Goal: Task Accomplishment & Management: Use online tool/utility

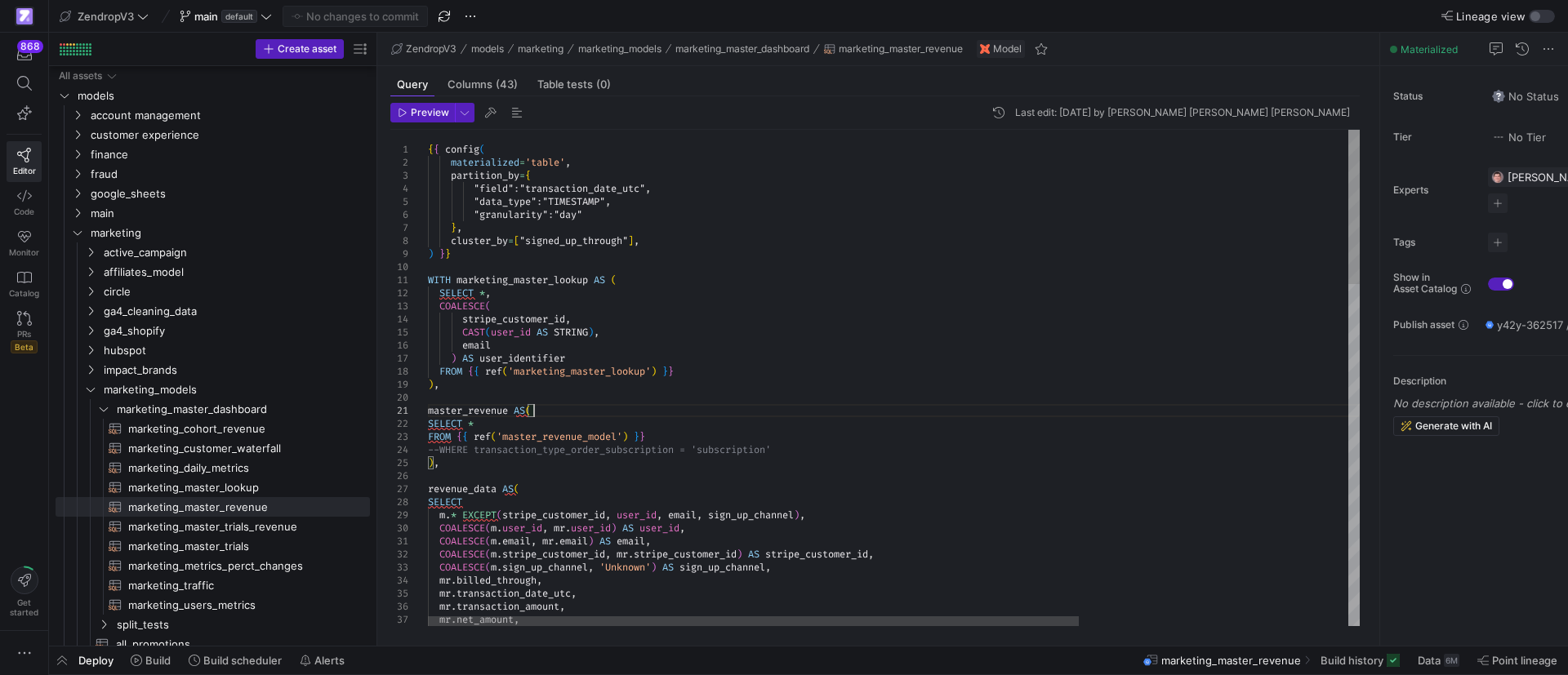
scroll to position [122, 0]
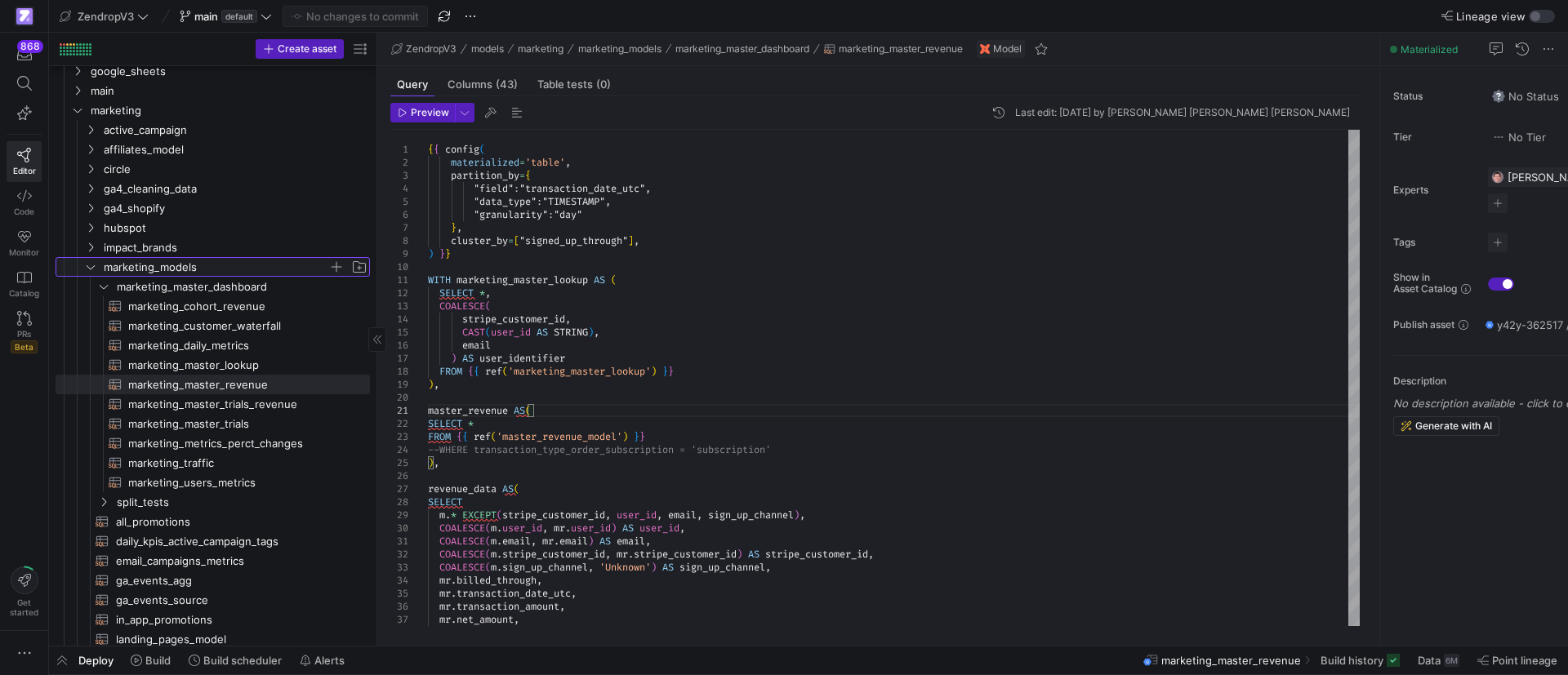
click at [87, 270] on icon "Press SPACE to select this row." at bounding box center [91, 267] width 12 height 10
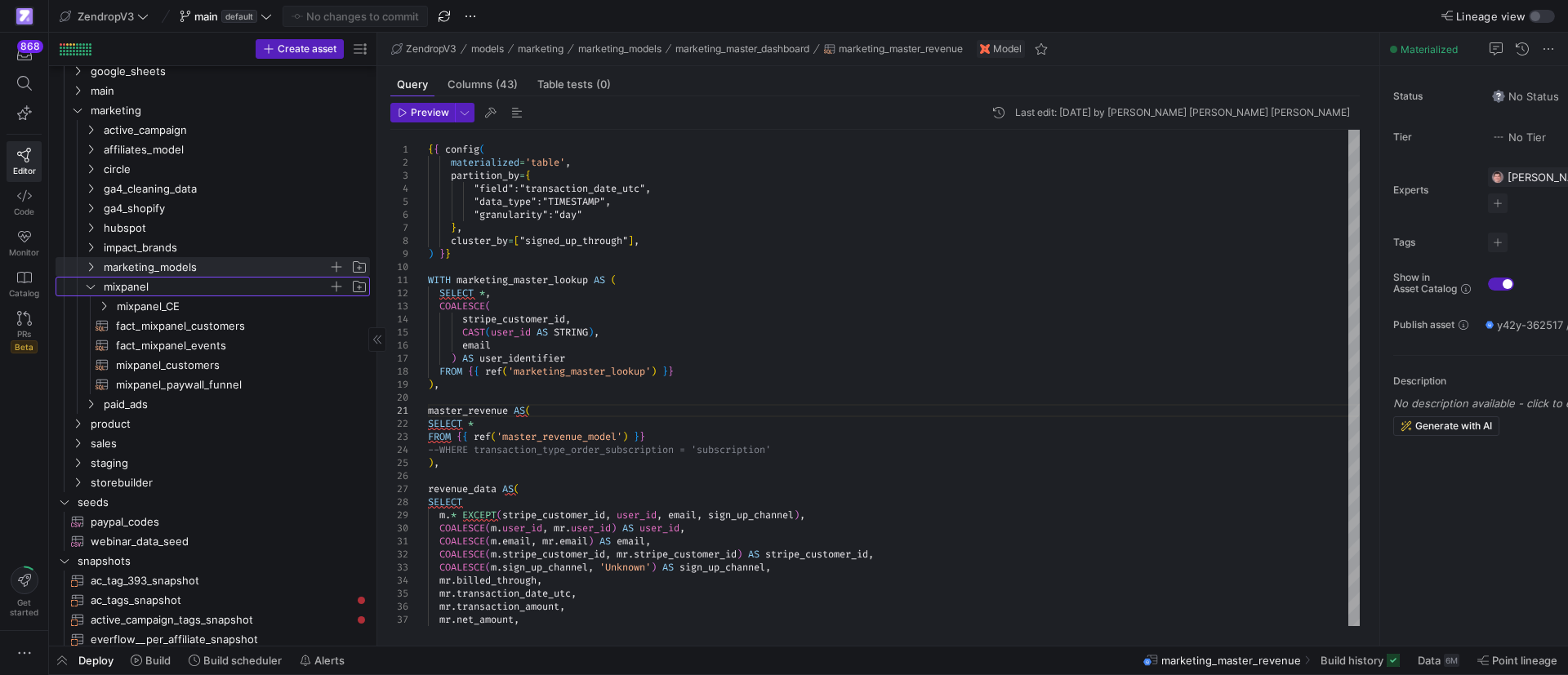
click at [94, 291] on y42-icon "Press SPACE to select this row." at bounding box center [91, 286] width 13 height 13
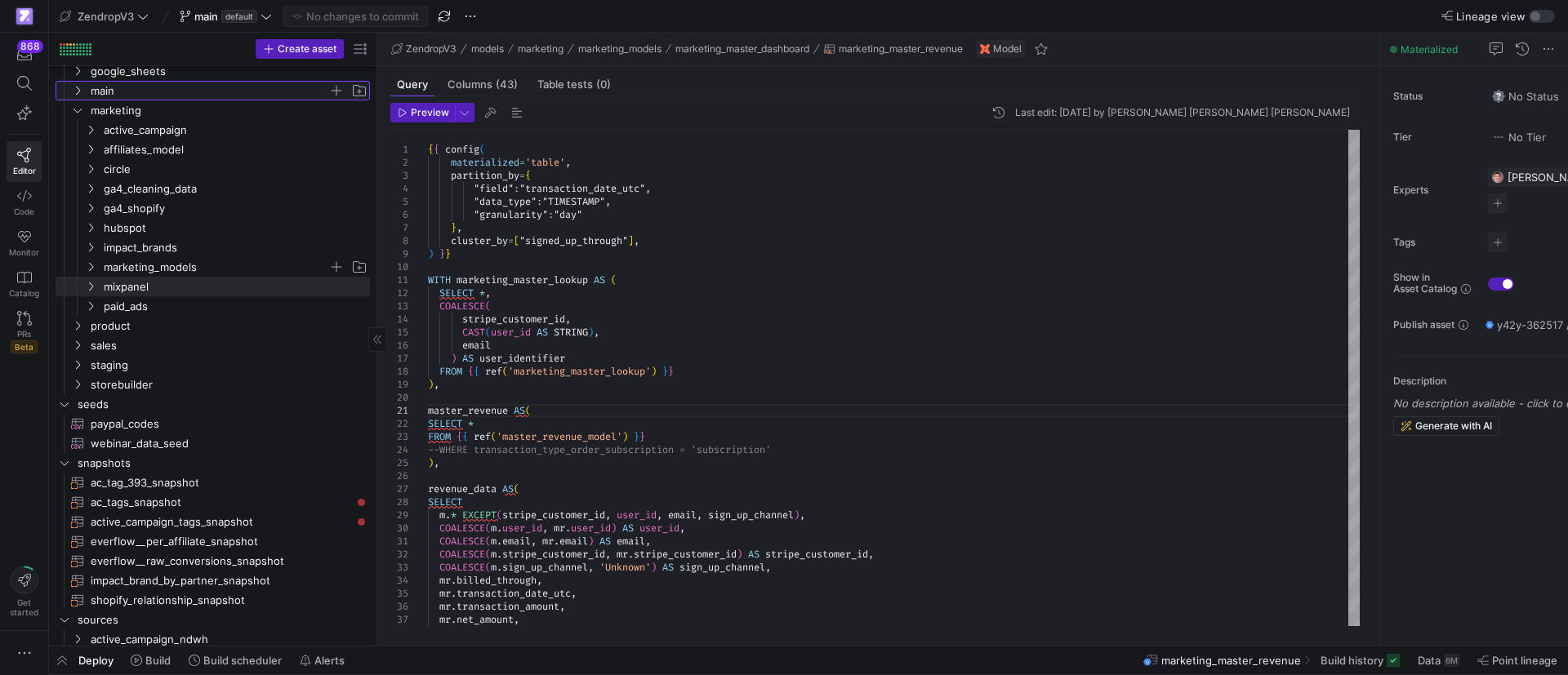
click at [72, 92] on icon "Press SPACE to select this row." at bounding box center [77, 91] width 12 height 10
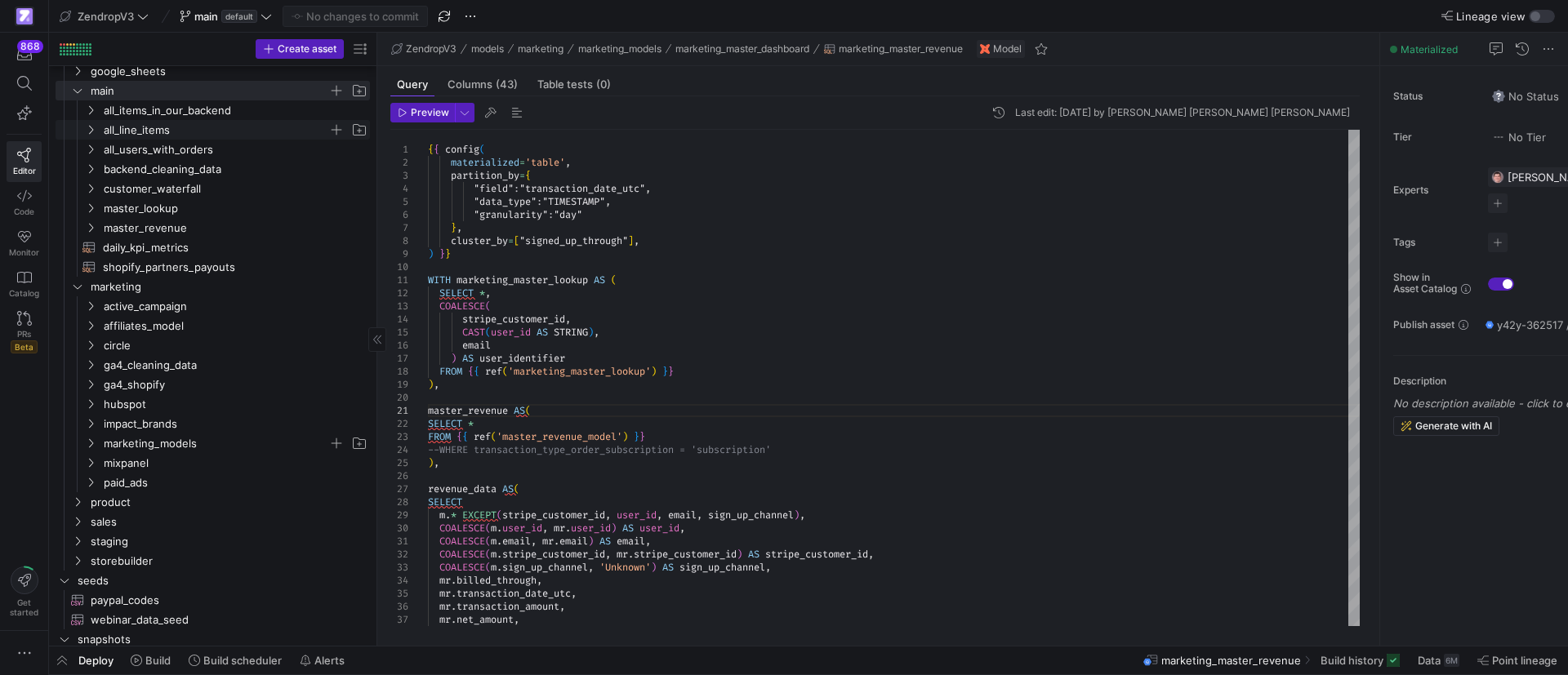
click at [90, 132] on icon "Press SPACE to select this row." at bounding box center [91, 130] width 12 height 10
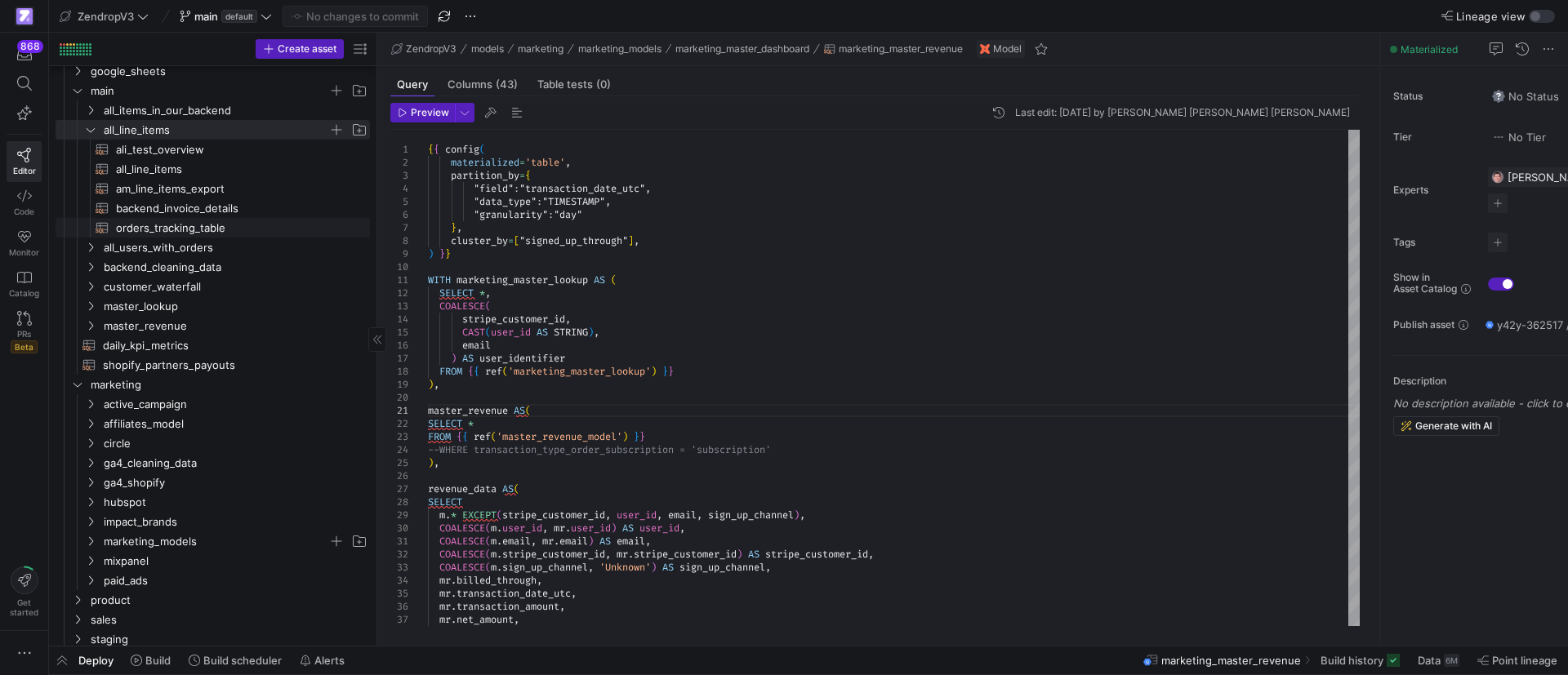
click at [149, 233] on span "orders_tracking_table​​​​​​​​​​" at bounding box center [233, 228] width 235 height 19
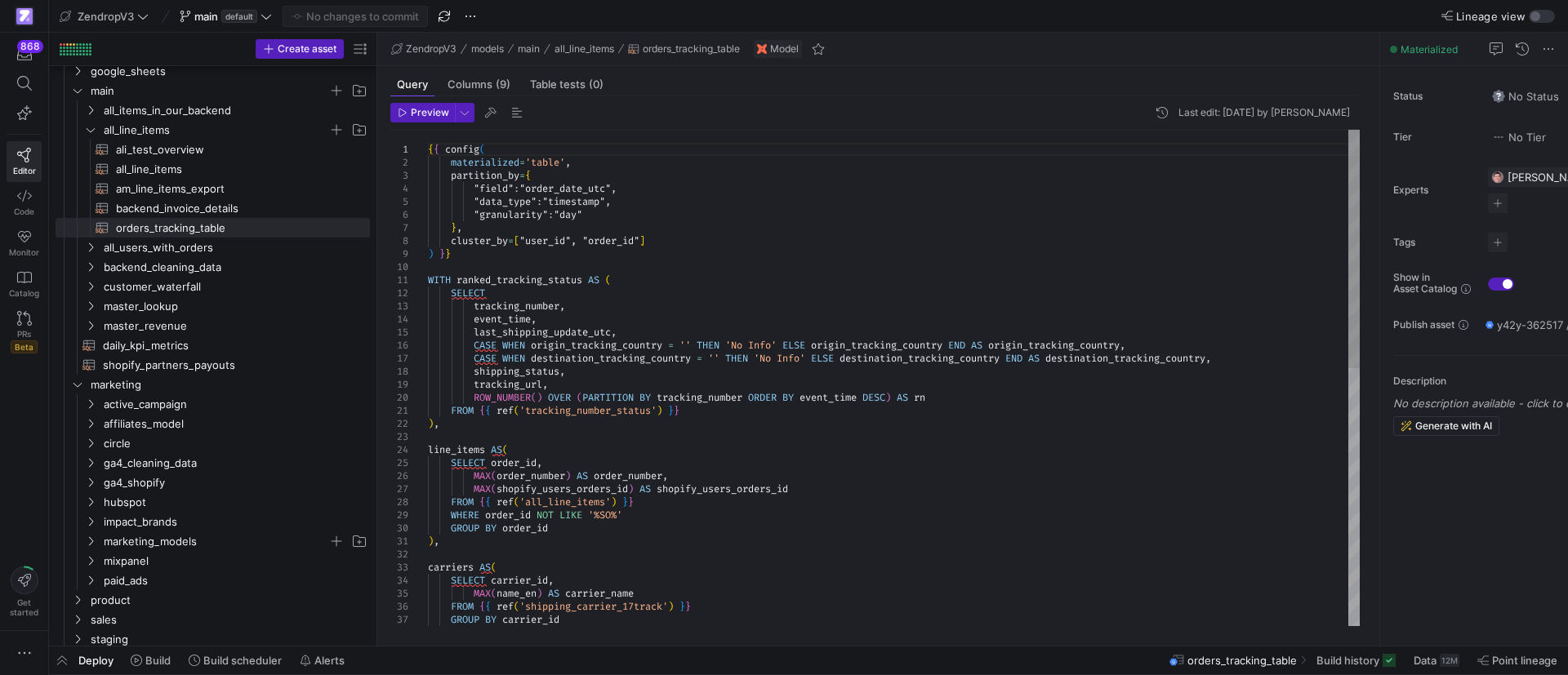
click at [789, 436] on div "FROM { { ref ( 'shipping_carrier_17track' ) } } GROUP BY carrier_id ) , carrier…" at bounding box center [894, 646] width 932 height 1032
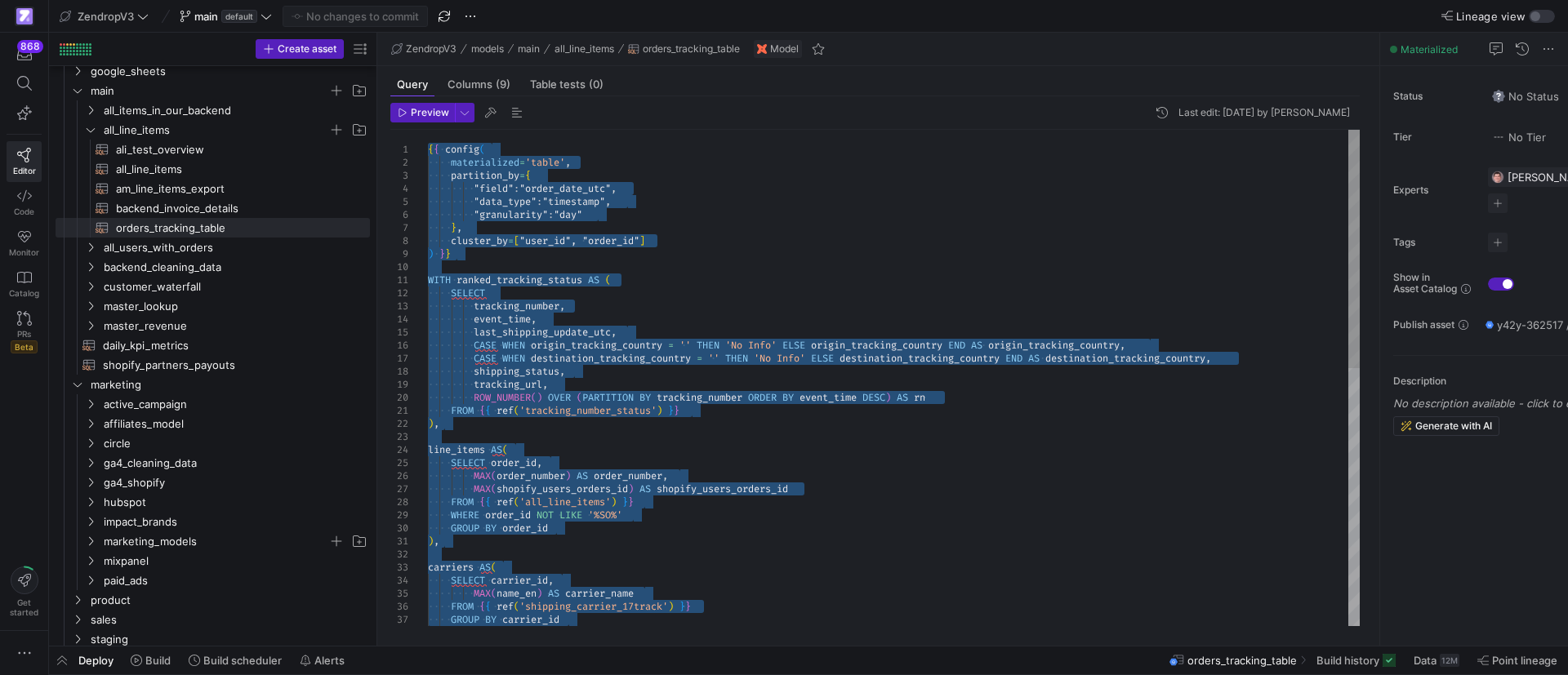
click at [778, 419] on div "FROM { { ref ( 'shipping_carrier_17track' ) } } GROUP BY carrier_id ) , carrier…" at bounding box center [894, 646] width 932 height 1032
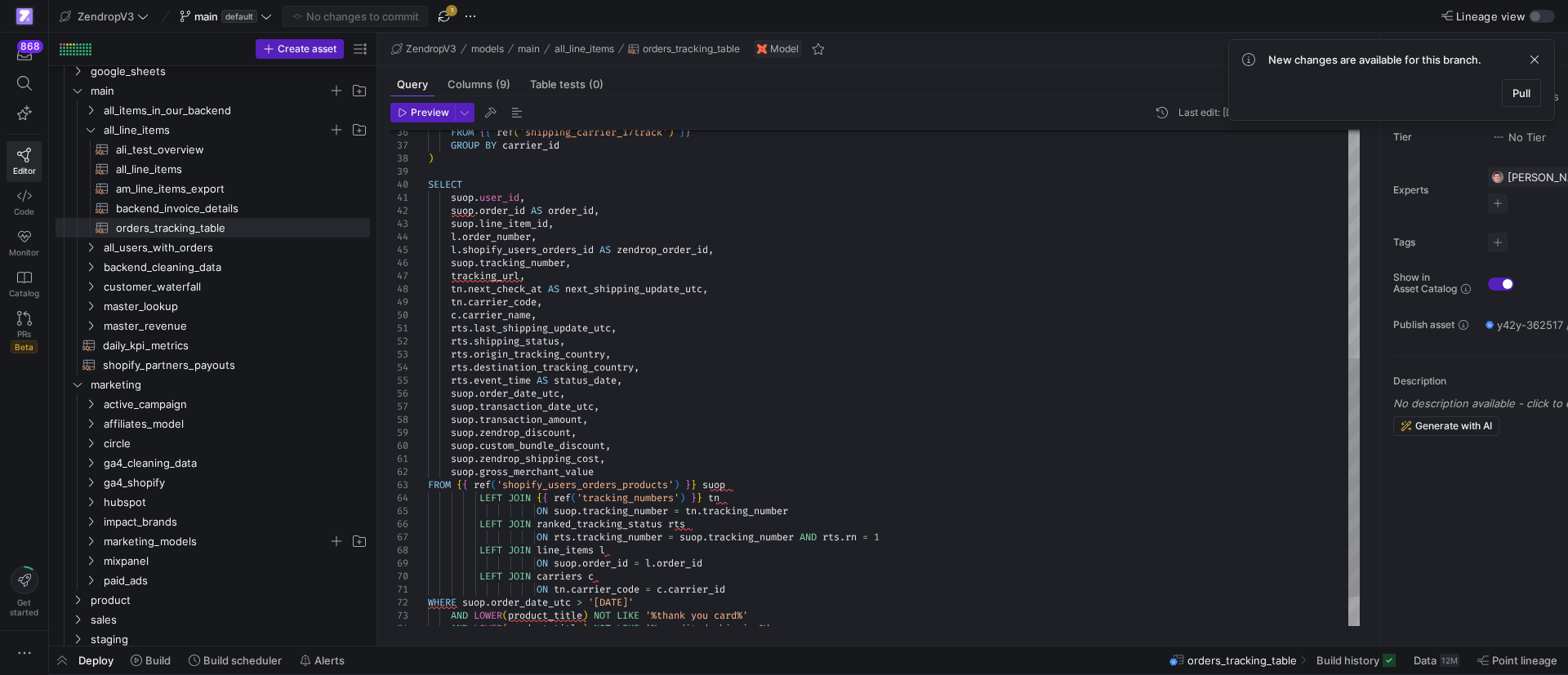
type textarea "suop.user_id, suop.order_id AS order_id, suop.line_item_id, l.order_number, l.s…"
drag, startPoint x: 601, startPoint y: 287, endPoint x: 646, endPoint y: 287, distance: 45.0
click at [646, 287] on div "suop . user_id , suop . order_id AS order_id , suop . line_item_id , l . order_…" at bounding box center [894, 171] width 932 height 1032
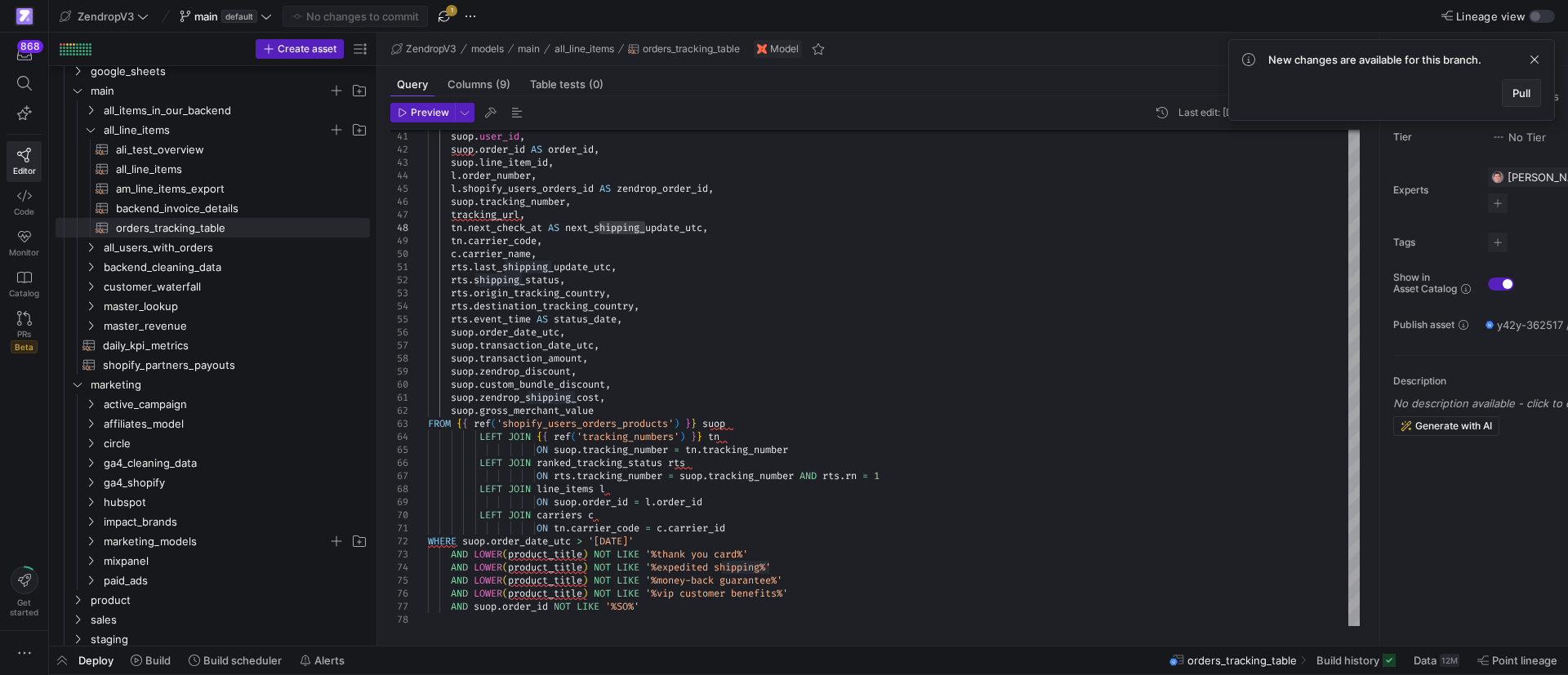
click at [1523, 98] on span "Pull" at bounding box center [1521, 93] width 18 height 13
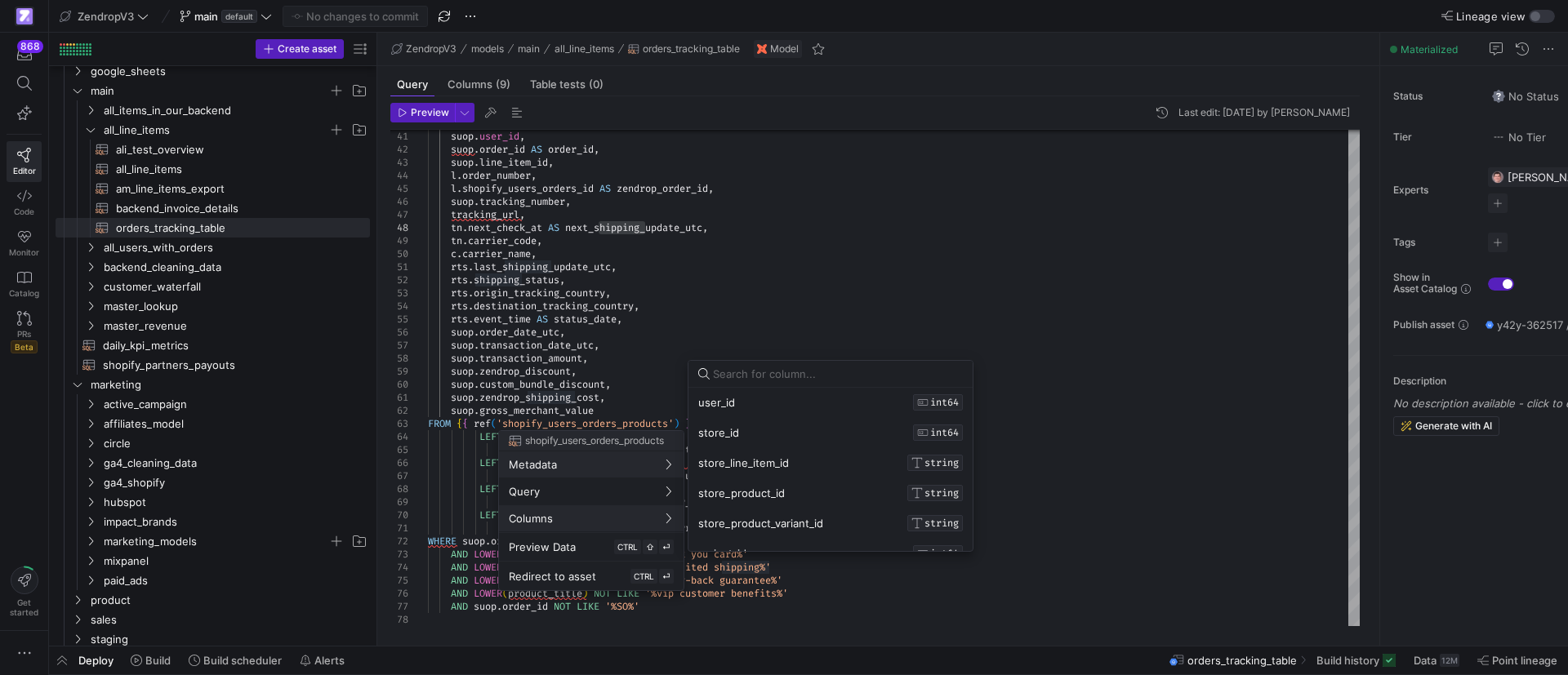
click at [778, 379] on input at bounding box center [838, 374] width 250 height 13
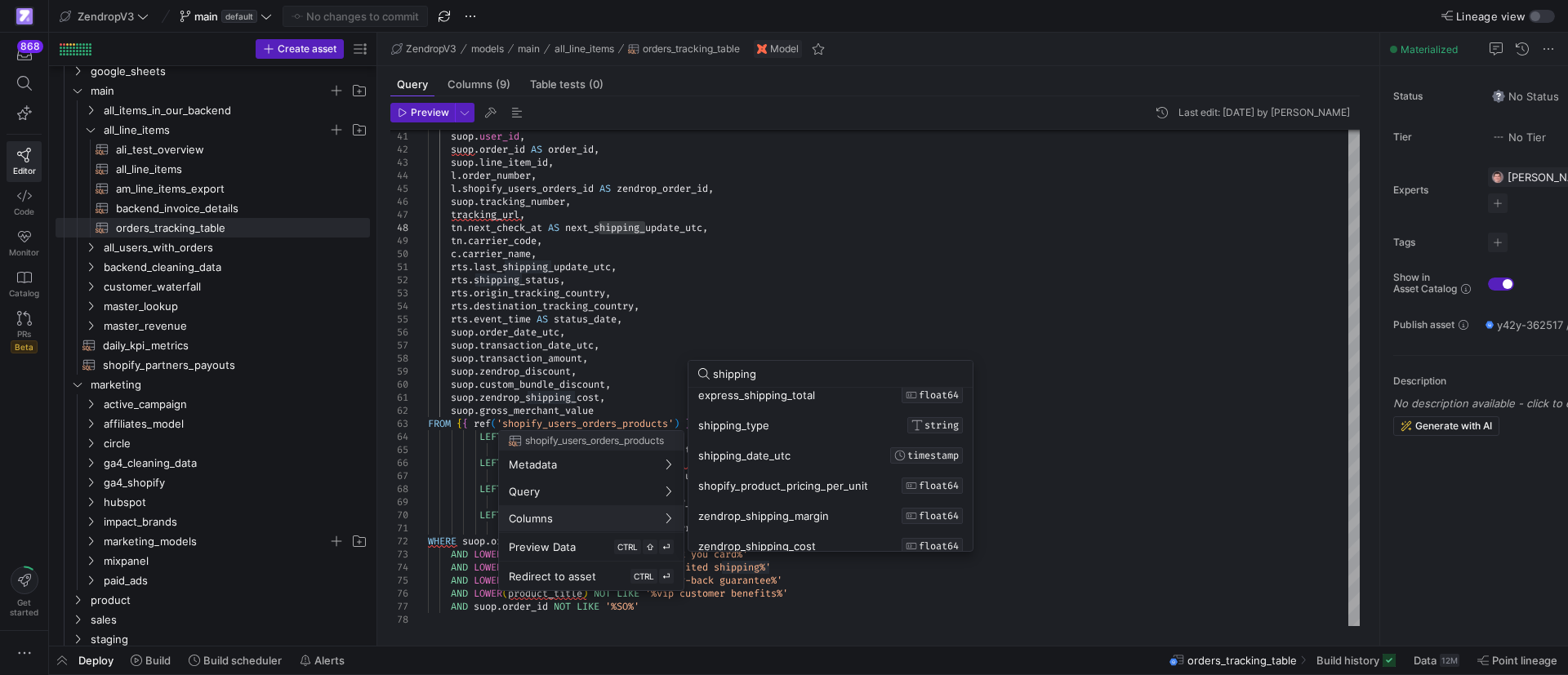
scroll to position [107, 0]
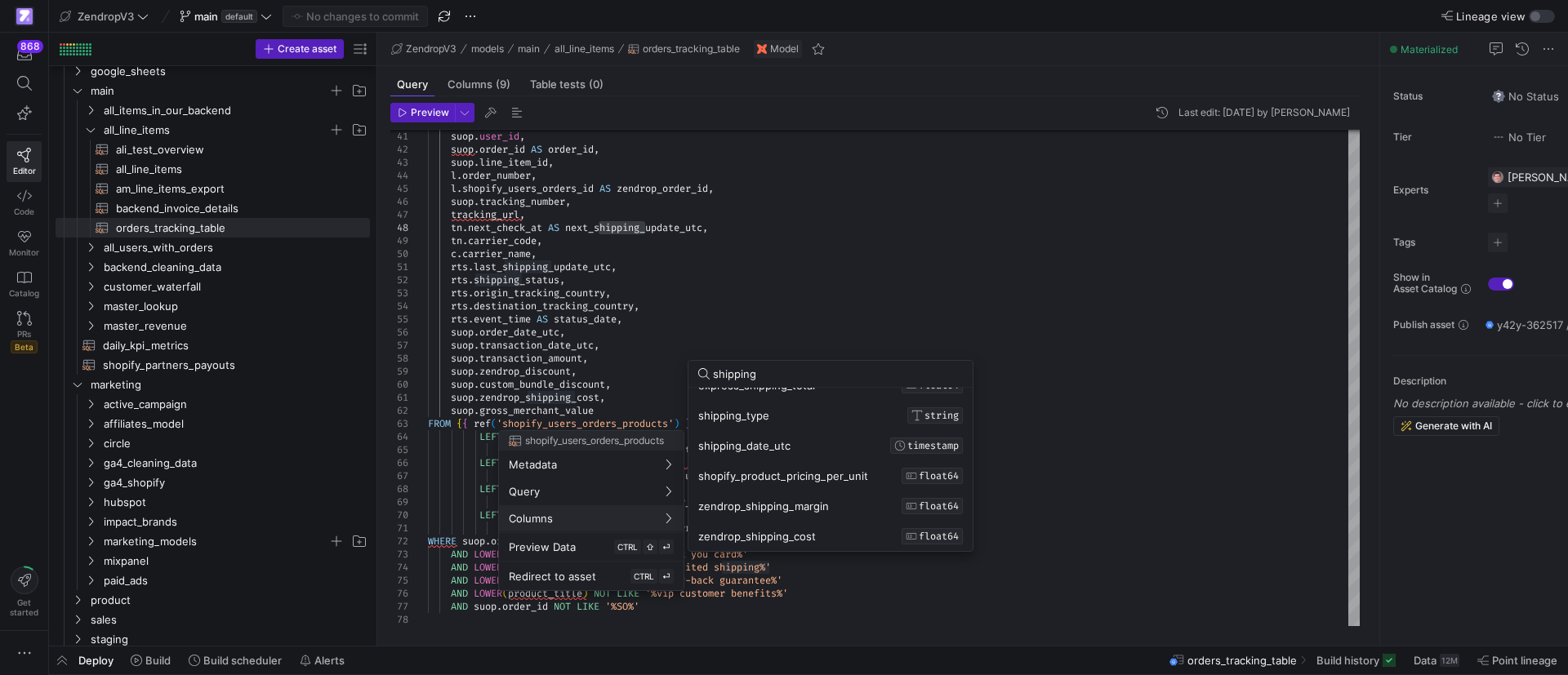
type input "shipping"
click at [1104, 389] on div at bounding box center [784, 337] width 1568 height 675
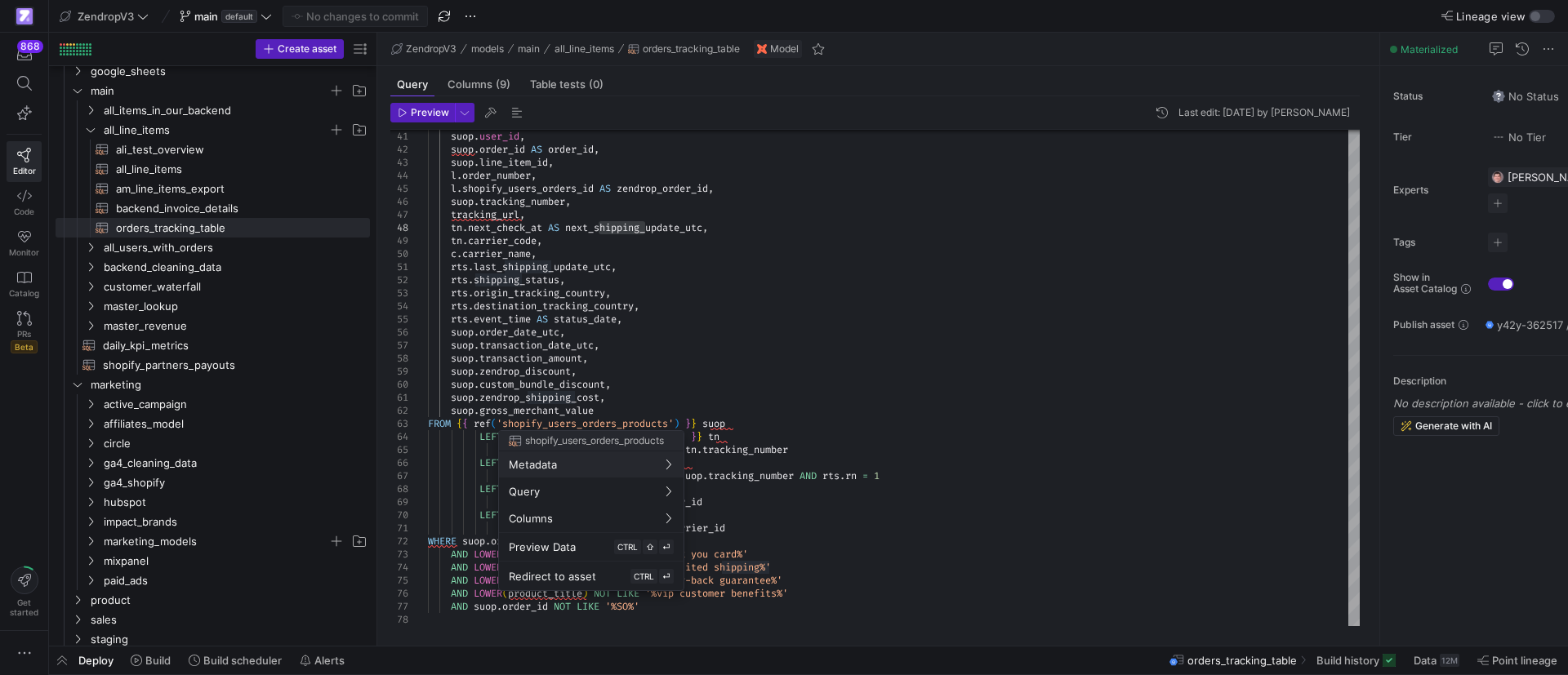
click at [617, 330] on div at bounding box center [784, 337] width 1568 height 675
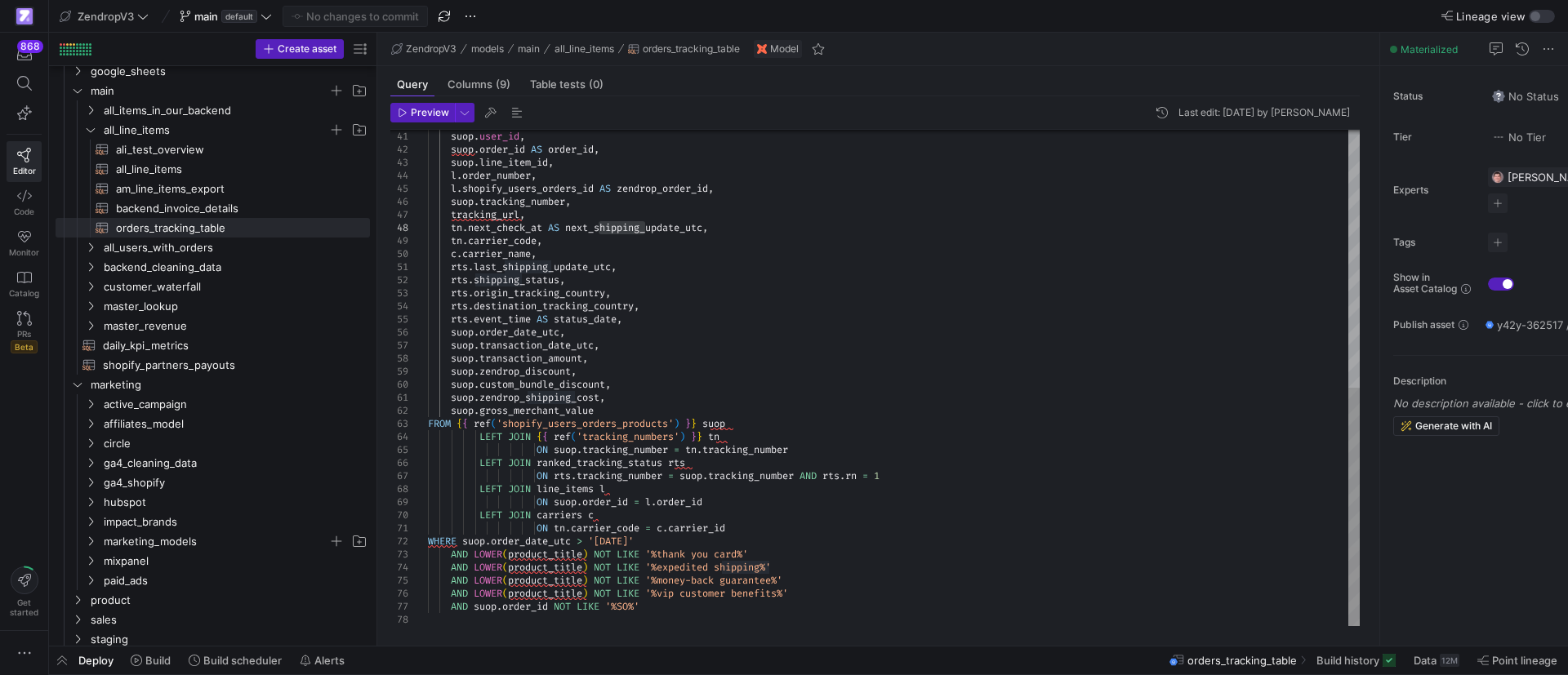
click at [645, 320] on div "suop . user_id , suop . order_id AS order_id , suop . line_item_id , l . order_…" at bounding box center [894, 111] width 932 height 1032
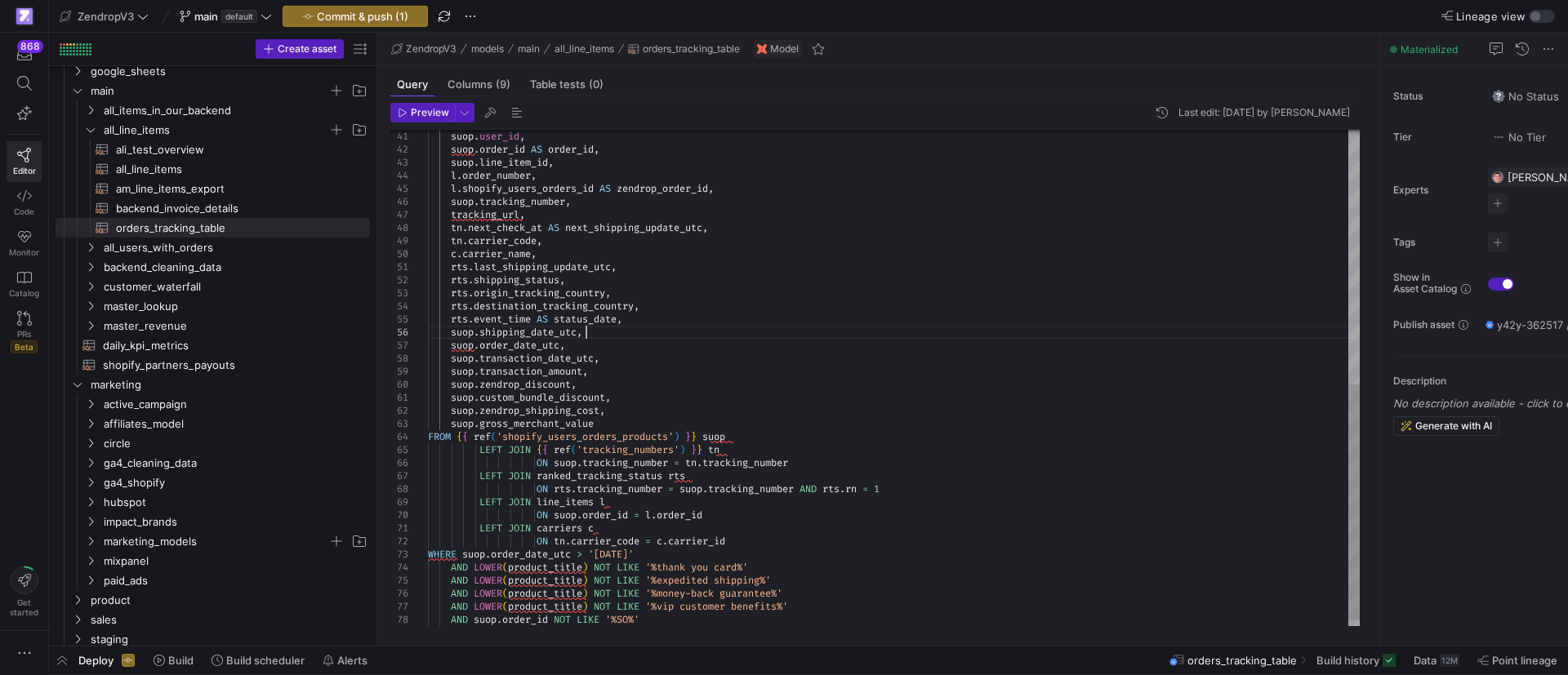
scroll to position [65, 157]
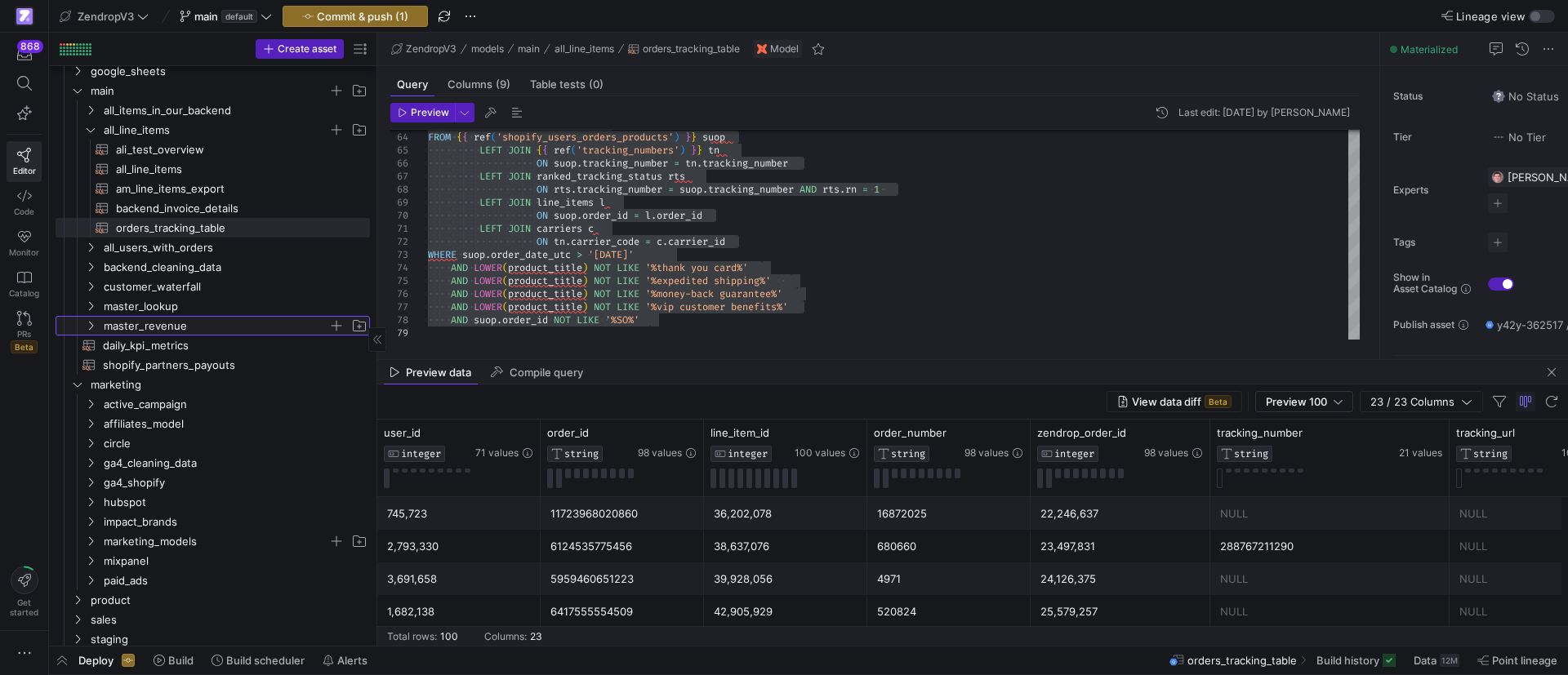
click at [91, 326] on icon "Press SPACE to select this row." at bounding box center [91, 325] width 12 height 10
click at [91, 326] on icon at bounding box center [91, 325] width 12 height 10
click at [95, 127] on icon "Press SPACE to select this row." at bounding box center [91, 130] width 12 height 10
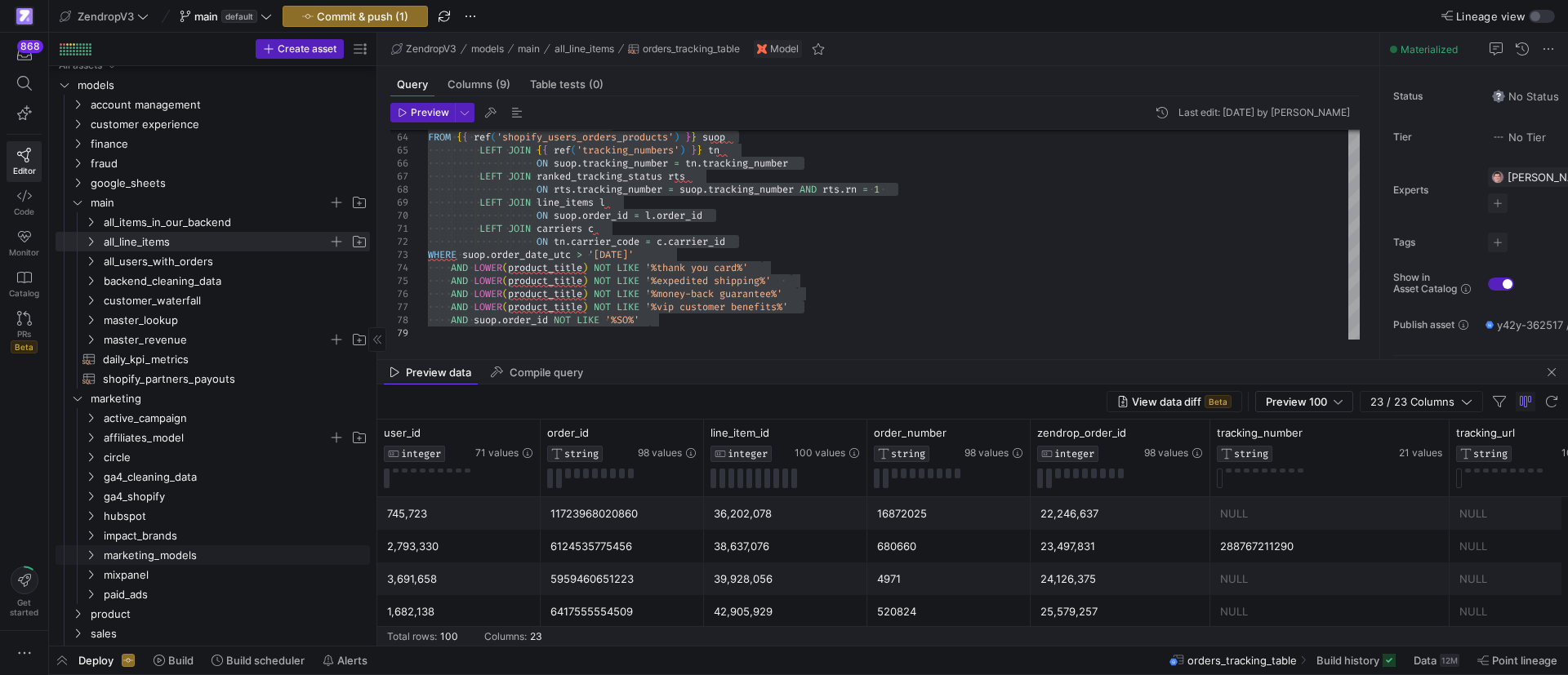
scroll to position [0, 0]
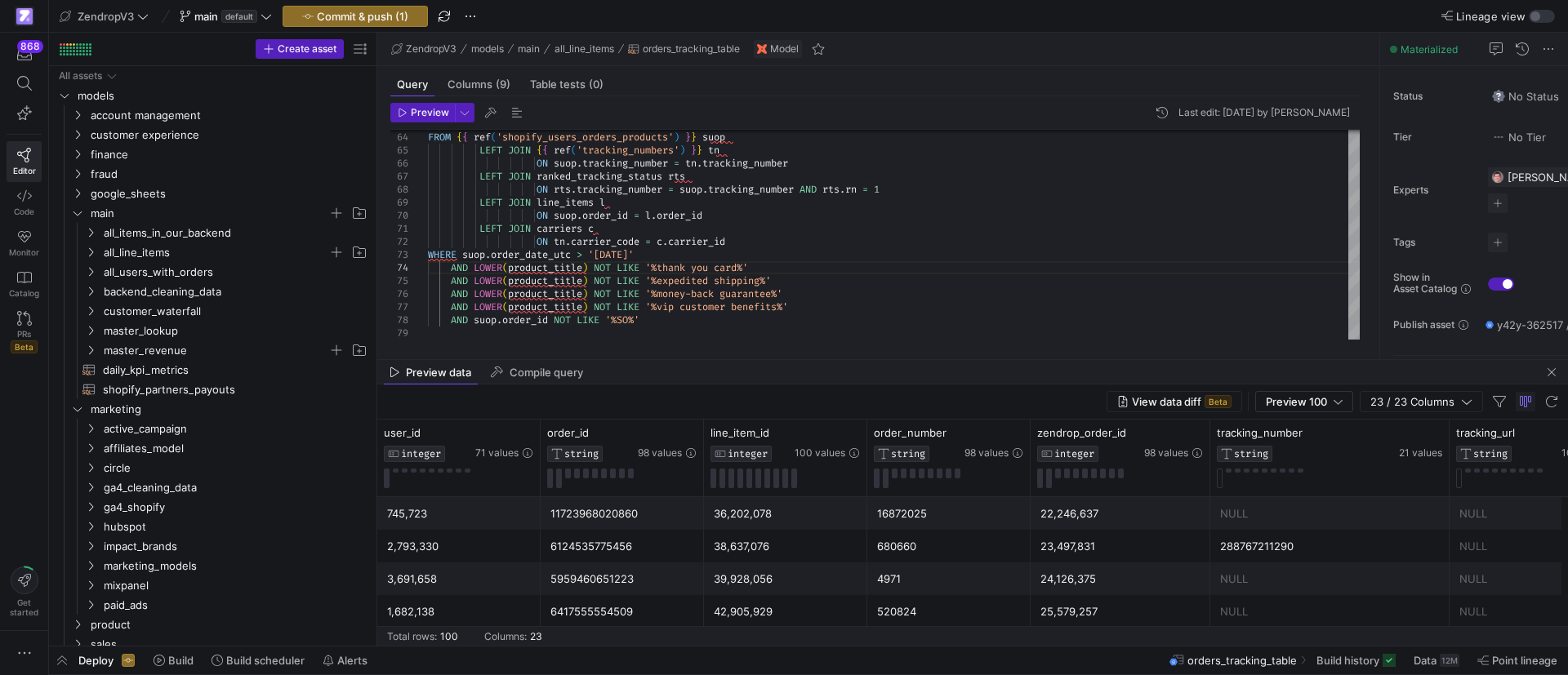
click at [666, 361] on div "Preview data Compile query" at bounding box center [973, 372] width 1191 height 24
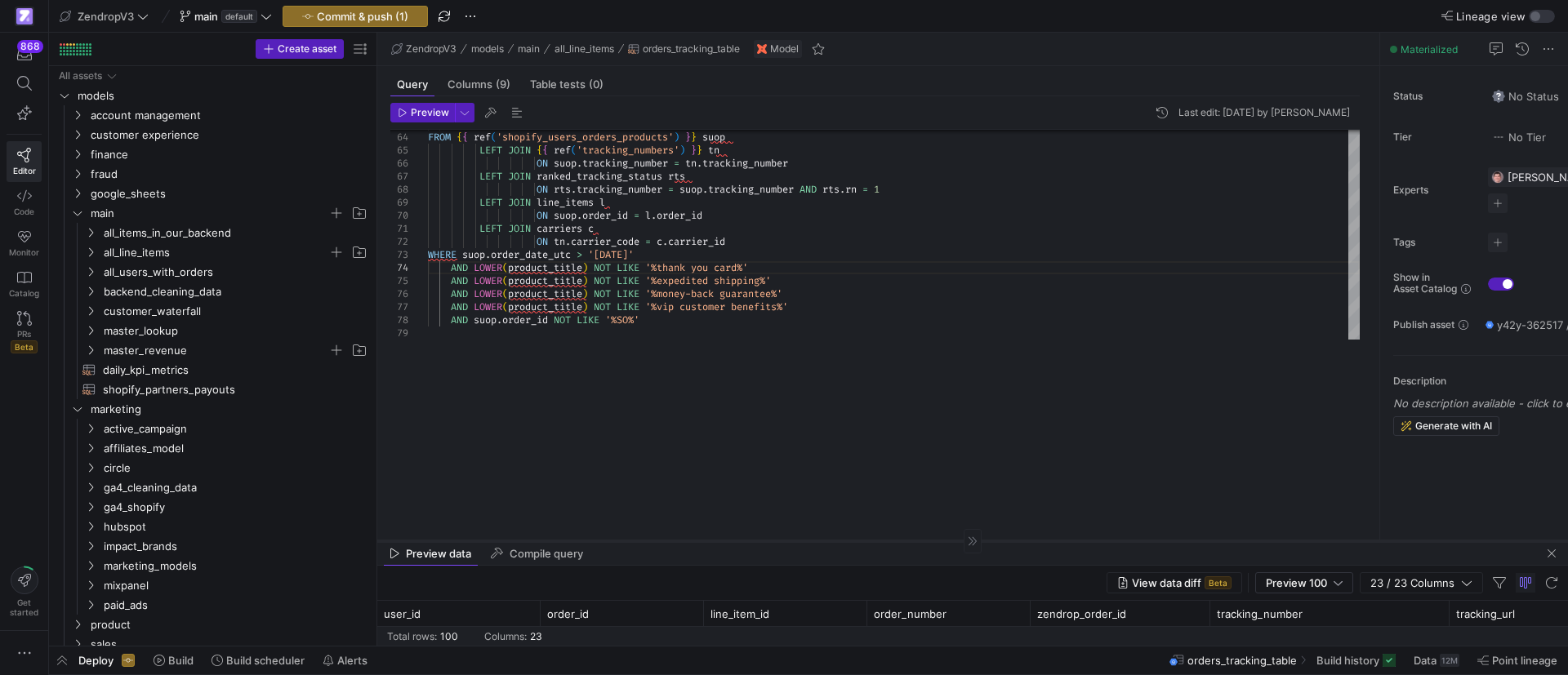
drag, startPoint x: 655, startPoint y: 359, endPoint x: 617, endPoint y: 552, distance: 196.7
click at [617, 541] on div at bounding box center [973, 540] width 1191 height 1
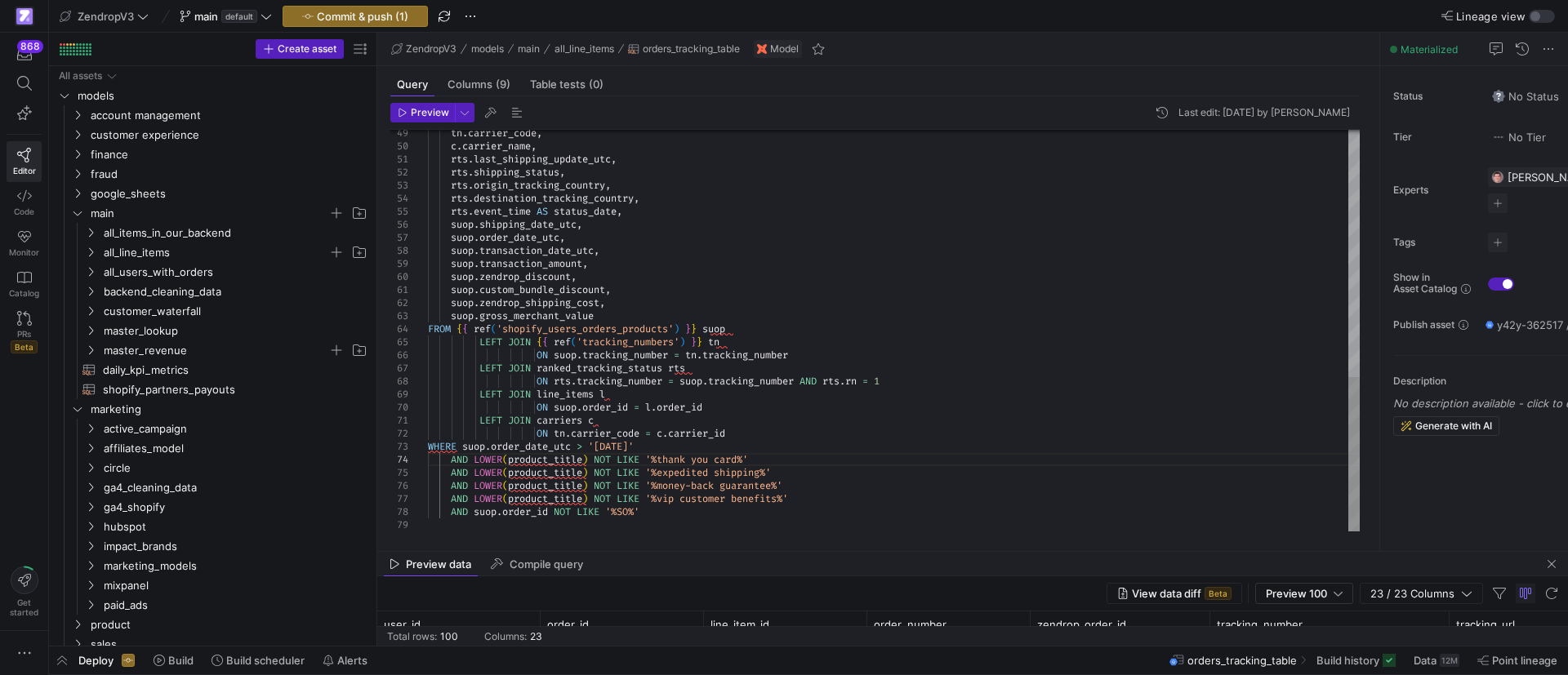
scroll to position [65, 217]
click at [798, 275] on div "suop . gross_merchant_value FROM { { ref ( 'shopify_users_orders_products' ) } …" at bounding box center [894, 8] width 932 height 1045
click at [788, 417] on div "suop . gross_merchant_value FROM { { ref ( 'shopify_users_orders_products' ) } …" at bounding box center [894, 8] width 932 height 1045
type textarea "LEFT JOIN carriers c ON tn.carrier_code = c.carrier_id WHERE suop.order_date_ut…"
